Goal: Information Seeking & Learning: Learn about a topic

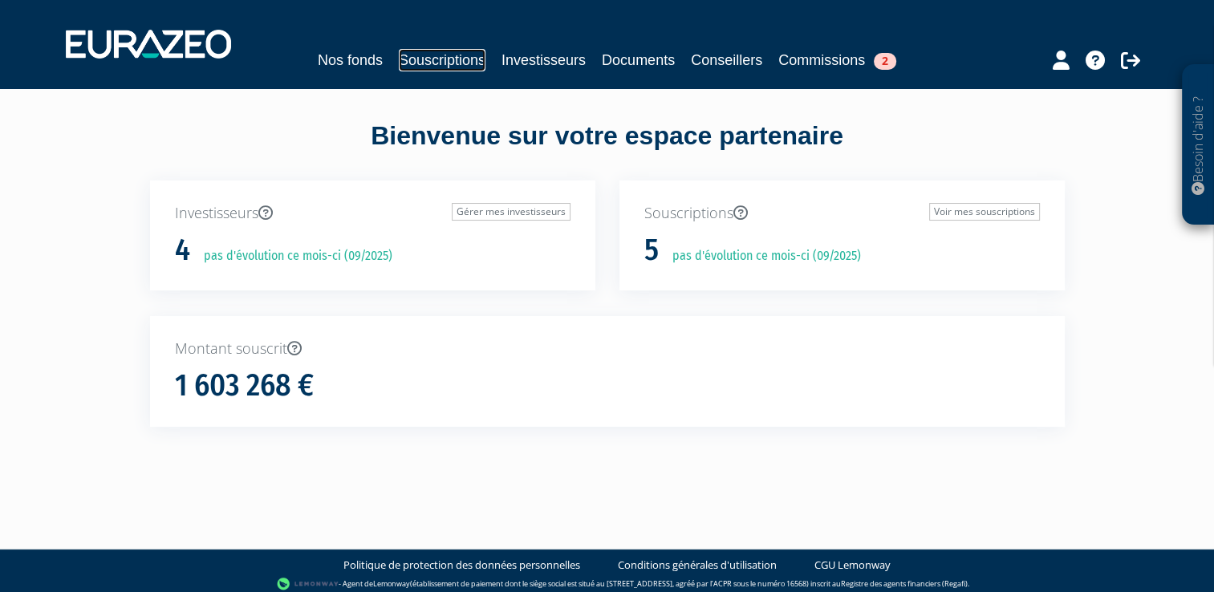
click at [441, 56] on link "Souscriptions" at bounding box center [442, 60] width 87 height 22
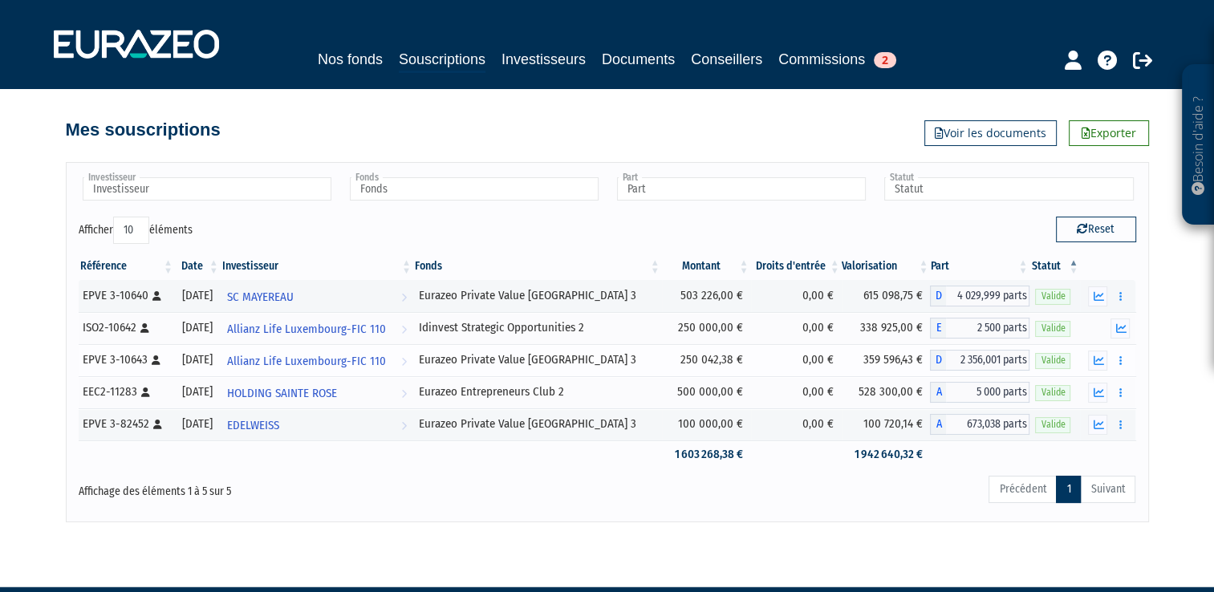
click at [599, 358] on div "Eurazeo Private Value [GEOGRAPHIC_DATA] 3" at bounding box center [538, 360] width 238 height 17
click at [1121, 363] on icon "button" at bounding box center [1121, 361] width 2 height 10
click at [1093, 364] on icon "button" at bounding box center [1098, 361] width 10 height 10
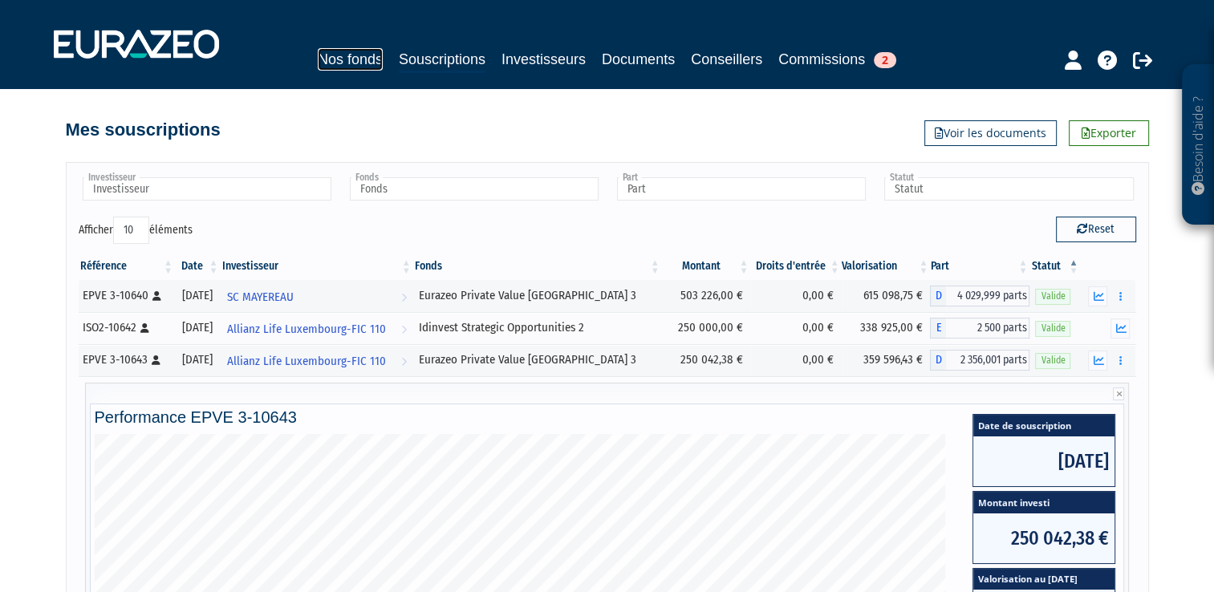
click at [356, 56] on link "Nos fonds" at bounding box center [350, 59] width 65 height 22
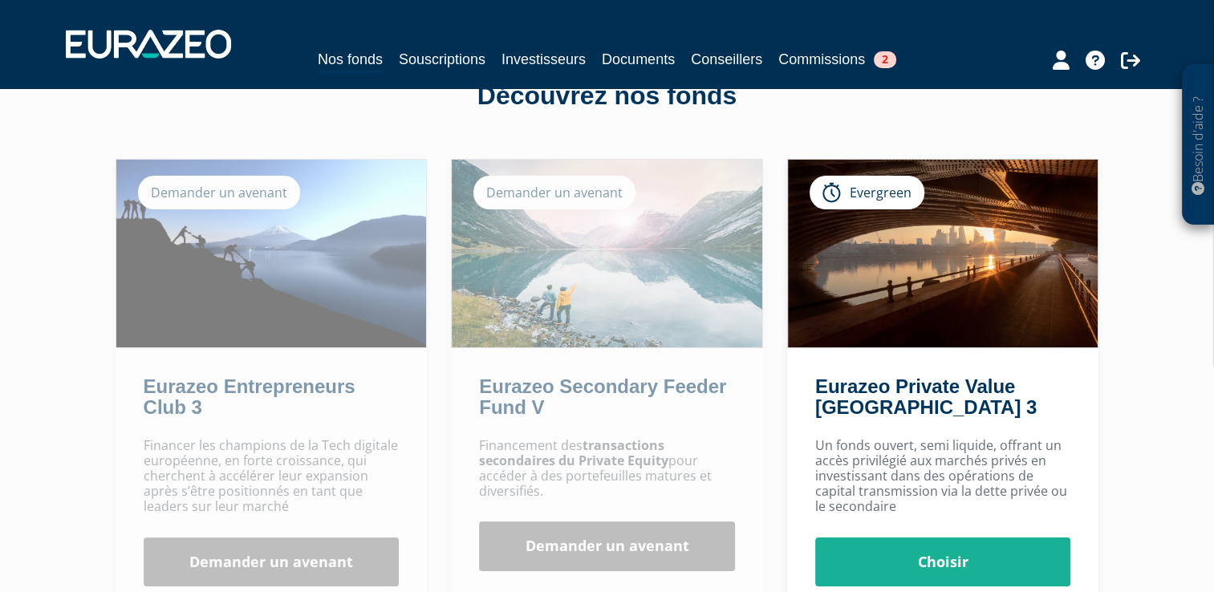
scroll to position [80, 0]
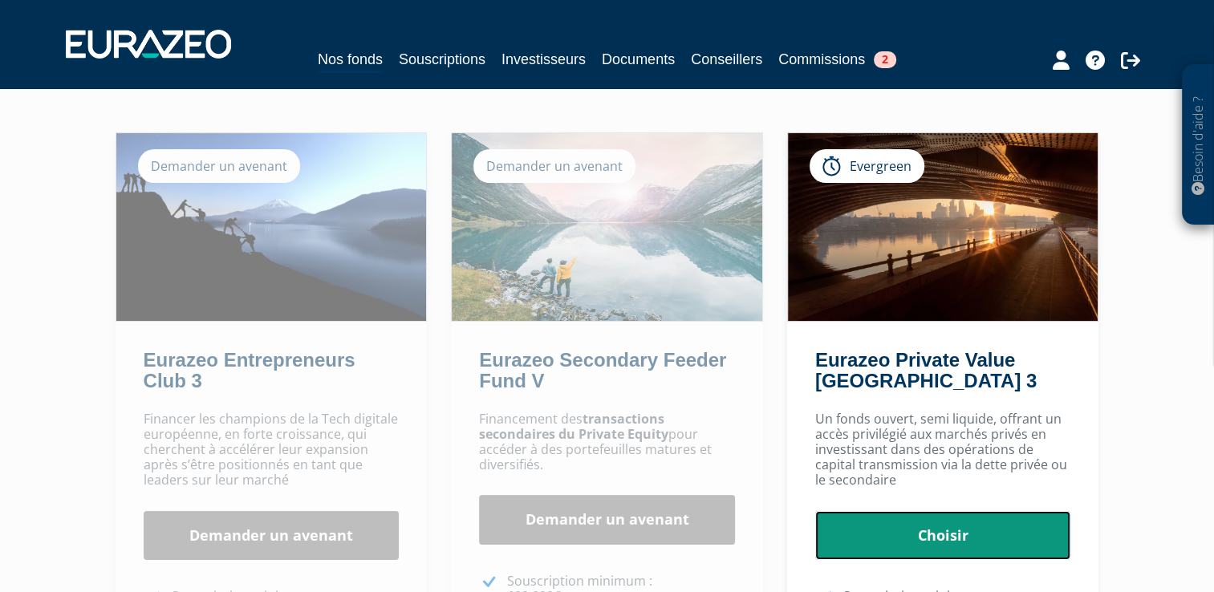
click at [963, 527] on link "Choisir" at bounding box center [944, 536] width 256 height 50
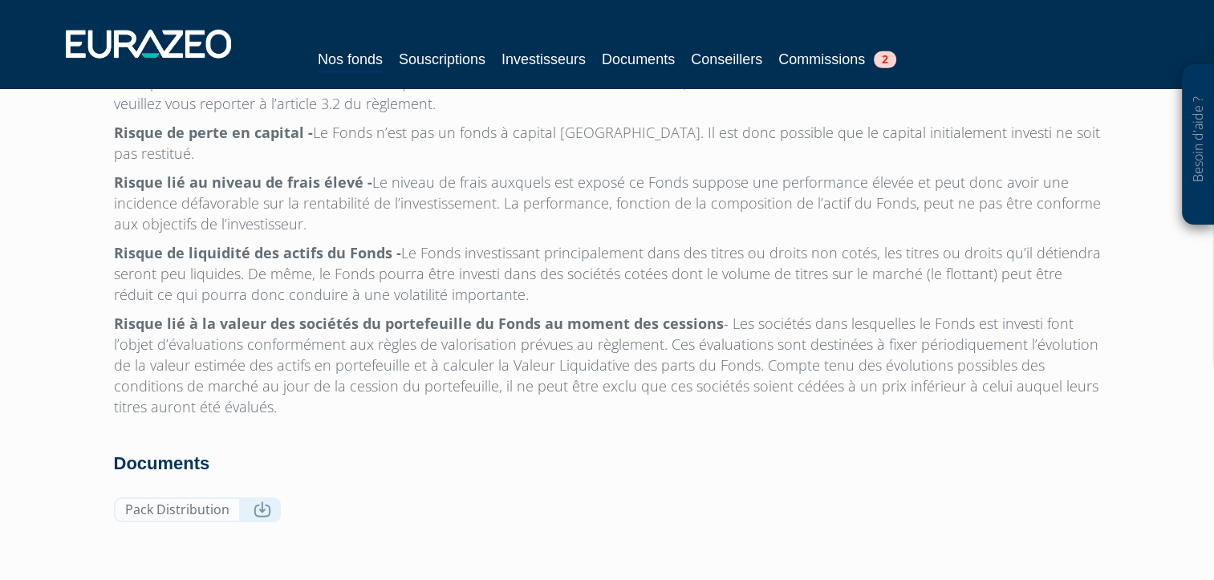
scroll to position [5214, 0]
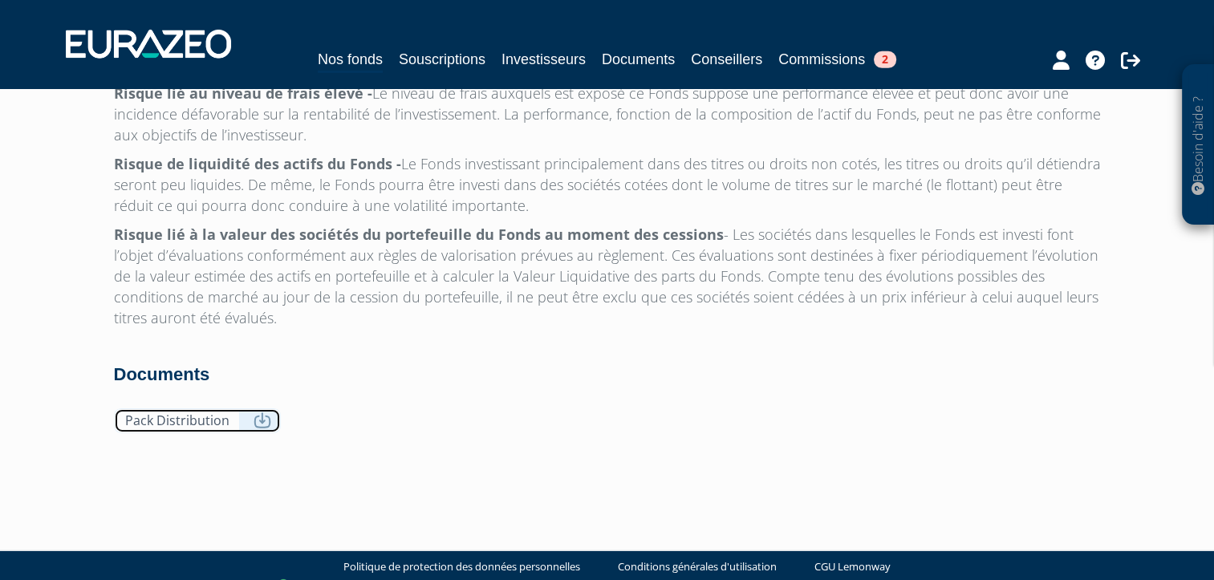
click at [254, 409] on link "Pack Distribution" at bounding box center [197, 421] width 167 height 25
